Goal: Task Accomplishment & Management: Manage account settings

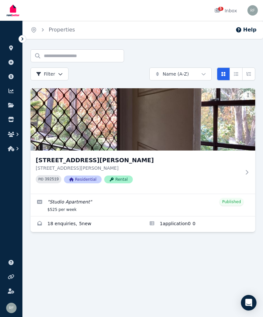
click at [107, 129] on img at bounding box center [142, 119] width 224 height 62
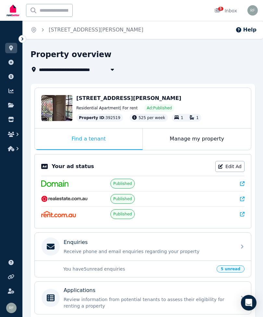
click at [231, 167] on link "Edit Ad" at bounding box center [229, 166] width 29 height 11
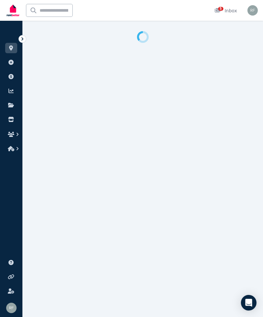
select select "**********"
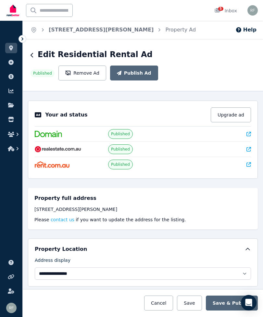
click at [105, 206] on div "[STREET_ADDRESS][PERSON_NAME] Please contact us if you want to update the addre…" at bounding box center [142, 214] width 217 height 17
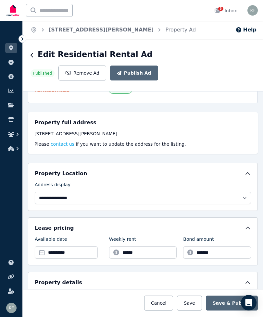
scroll to position [76, 0]
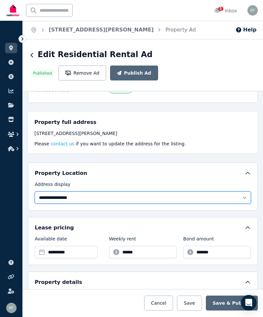
click at [44, 191] on select "**********" at bounding box center [143, 197] width 216 height 12
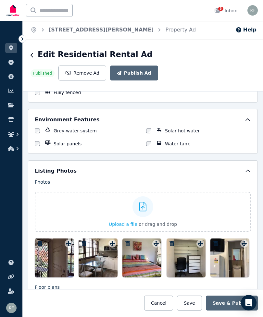
scroll to position [699, 0]
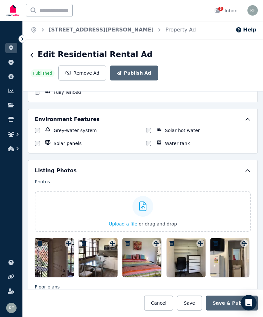
click at [51, 244] on div at bounding box center [54, 257] width 39 height 39
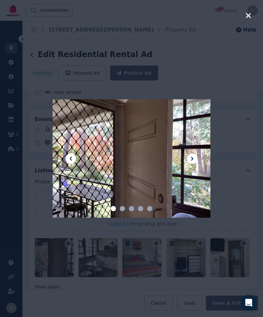
click at [247, 17] on icon "button" at bounding box center [248, 15] width 5 height 5
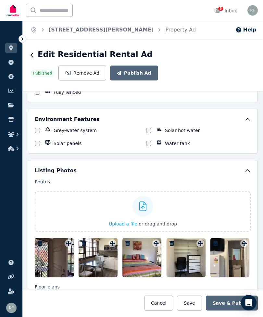
click at [42, 241] on icon "button" at bounding box center [40, 243] width 5 height 5
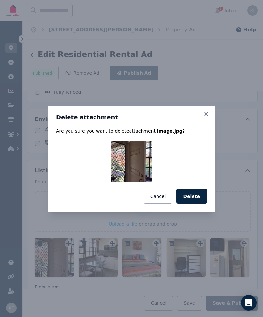
click at [195, 196] on button "Delete" at bounding box center [191, 196] width 30 height 15
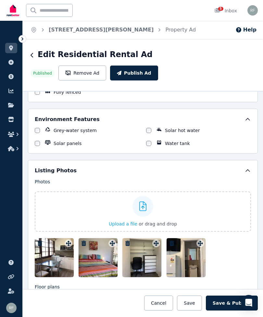
click at [85, 241] on icon "button" at bounding box center [83, 243] width 6 height 5
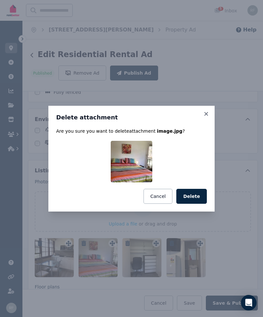
click at [192, 195] on button "Delete" at bounding box center [191, 196] width 30 height 15
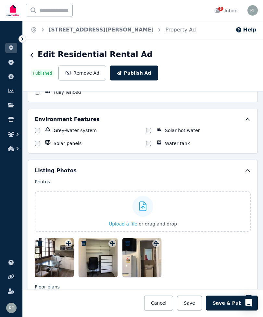
click at [142, 201] on icon at bounding box center [142, 206] width 7 height 10
click at [0, 0] on input "Upload a file or drag and drop" at bounding box center [0, 0] width 0 height 0
click at [141, 201] on icon at bounding box center [142, 206] width 7 height 10
click at [0, 0] on input "Upload a file or drag and drop" at bounding box center [0, 0] width 0 height 0
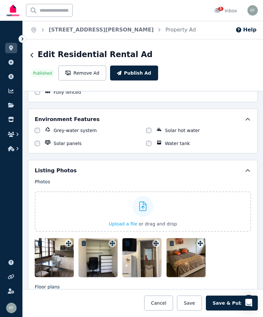
click at [149, 196] on div at bounding box center [142, 206] width 21 height 21
click at [0, 0] on input "Upload a file or drag and drop" at bounding box center [0, 0] width 0 height 0
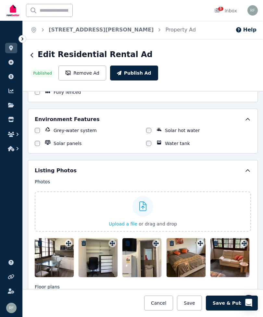
click at [143, 201] on icon at bounding box center [142, 206] width 7 height 10
click at [0, 0] on input "Upload a file or drag and drop" at bounding box center [0, 0] width 0 height 0
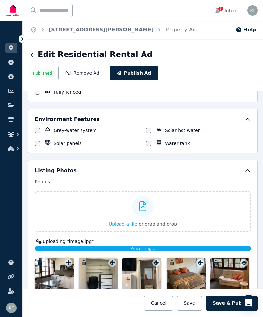
click at [158, 66] on button "Publish Ad" at bounding box center [134, 73] width 48 height 15
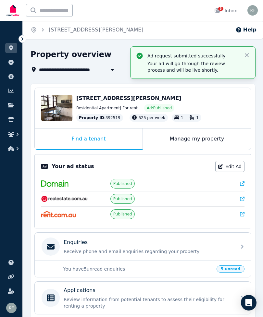
click at [99, 270] on p "You have 5 unread enquiries" at bounding box center [137, 269] width 149 height 6
click at [228, 270] on span "5 unread" at bounding box center [230, 268] width 28 height 7
click at [98, 271] on p "You have 5 unread enquiries" at bounding box center [137, 269] width 149 height 6
click at [240, 246] on div "Enquiries Receive phone and email enquiries regarding your property" at bounding box center [143, 247] width 216 height 28
